Goal: Task Accomplishment & Management: Use online tool/utility

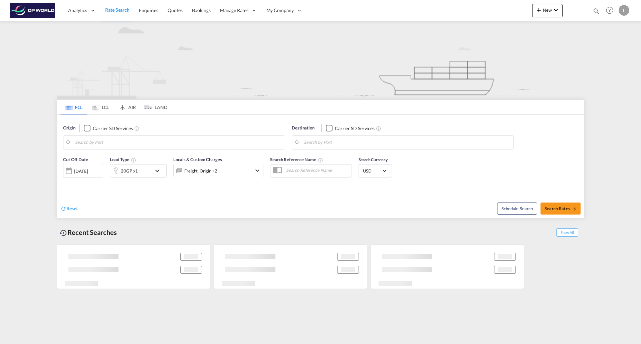
type input "Saint Louis, [GEOGRAPHIC_DATA], USSTL"
type input "[GEOGRAPHIC_DATA], NLRTM"
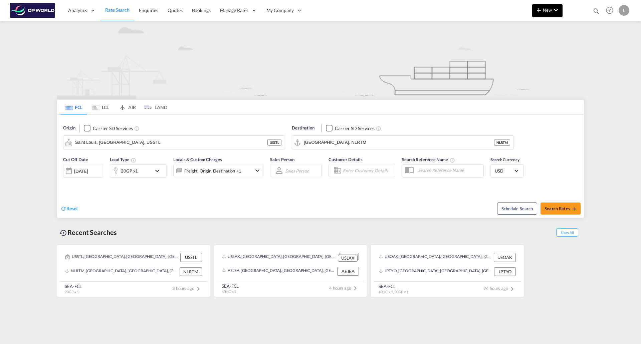
click at [556, 12] on md-icon "icon-chevron-down" at bounding box center [556, 10] width 8 height 8
click at [532, 23] on span "Rates" at bounding box center [530, 28] width 8 height 13
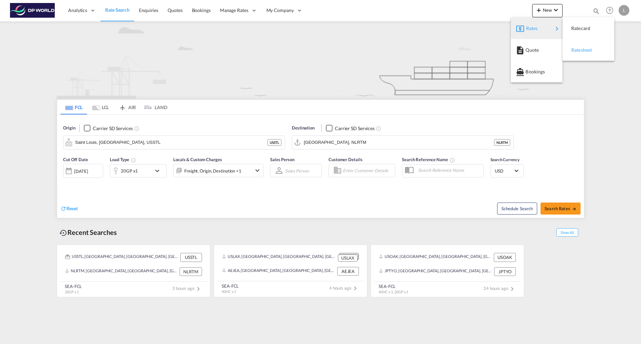
click at [578, 53] on span "Ratesheet" at bounding box center [575, 49] width 7 height 13
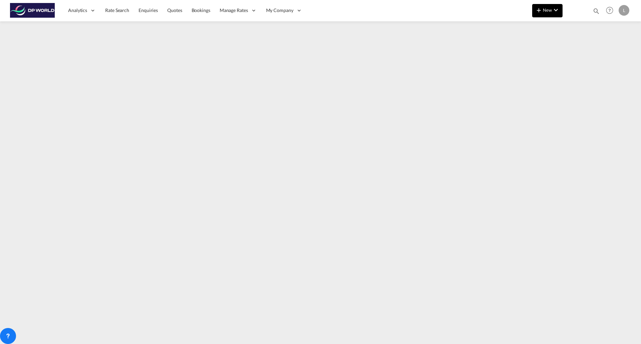
click at [543, 8] on span "New" at bounding box center [547, 9] width 25 height 5
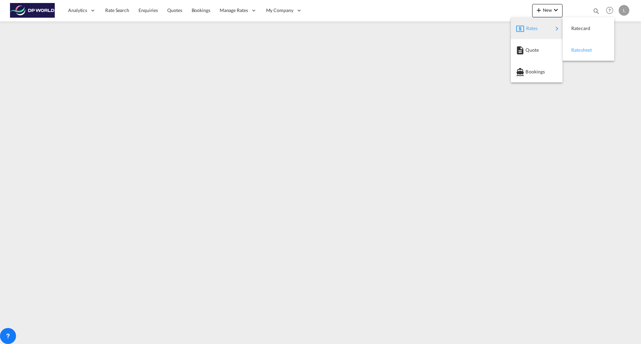
click at [579, 47] on span "Ratesheet" at bounding box center [575, 49] width 7 height 13
